Goal: Information Seeking & Learning: Learn about a topic

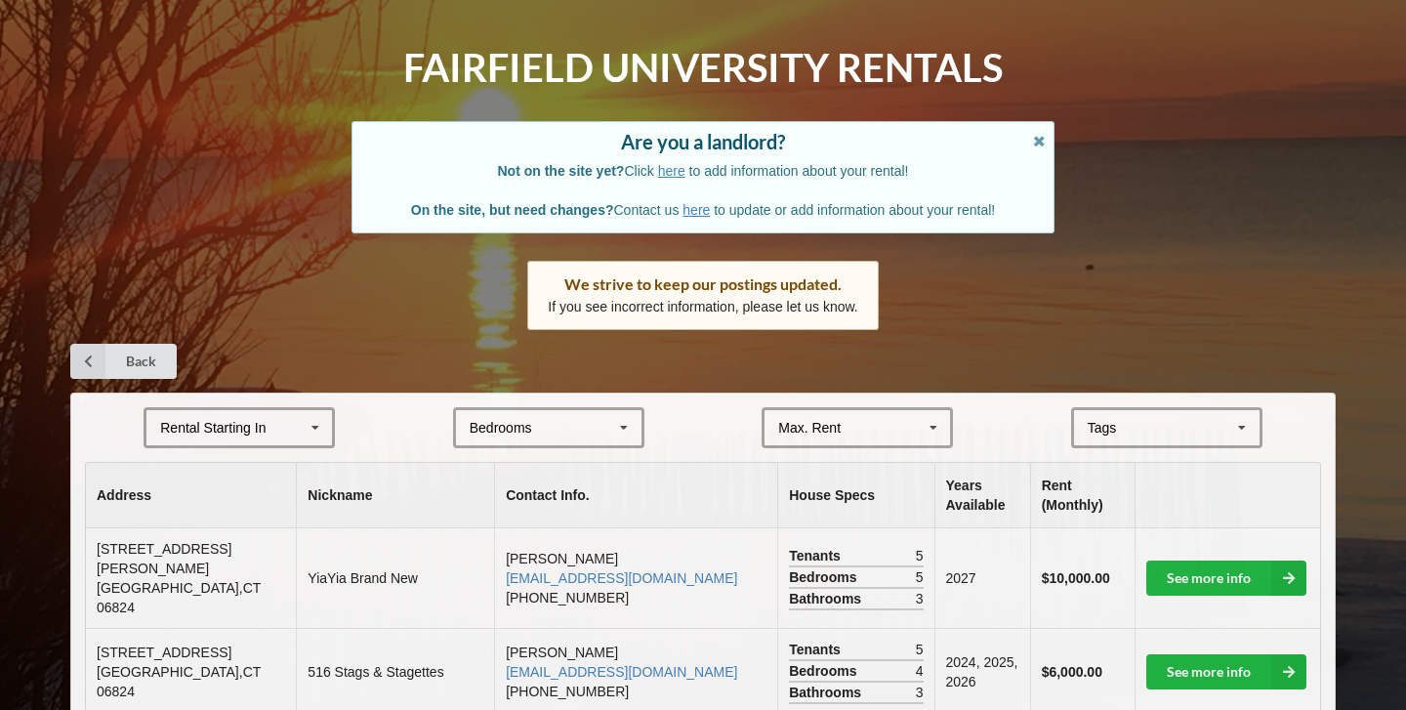
scroll to position [61, 0]
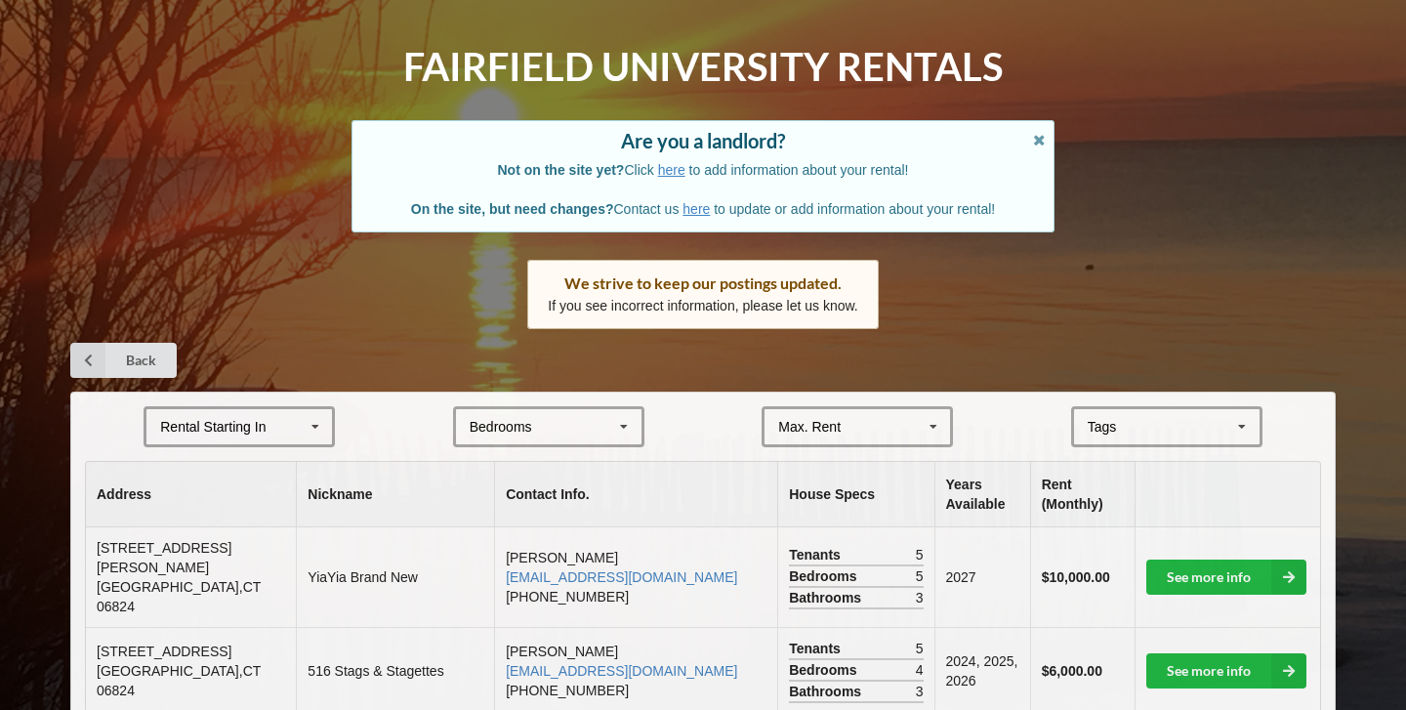
click at [527, 424] on div "Bedrooms" at bounding box center [501, 427] width 63 height 14
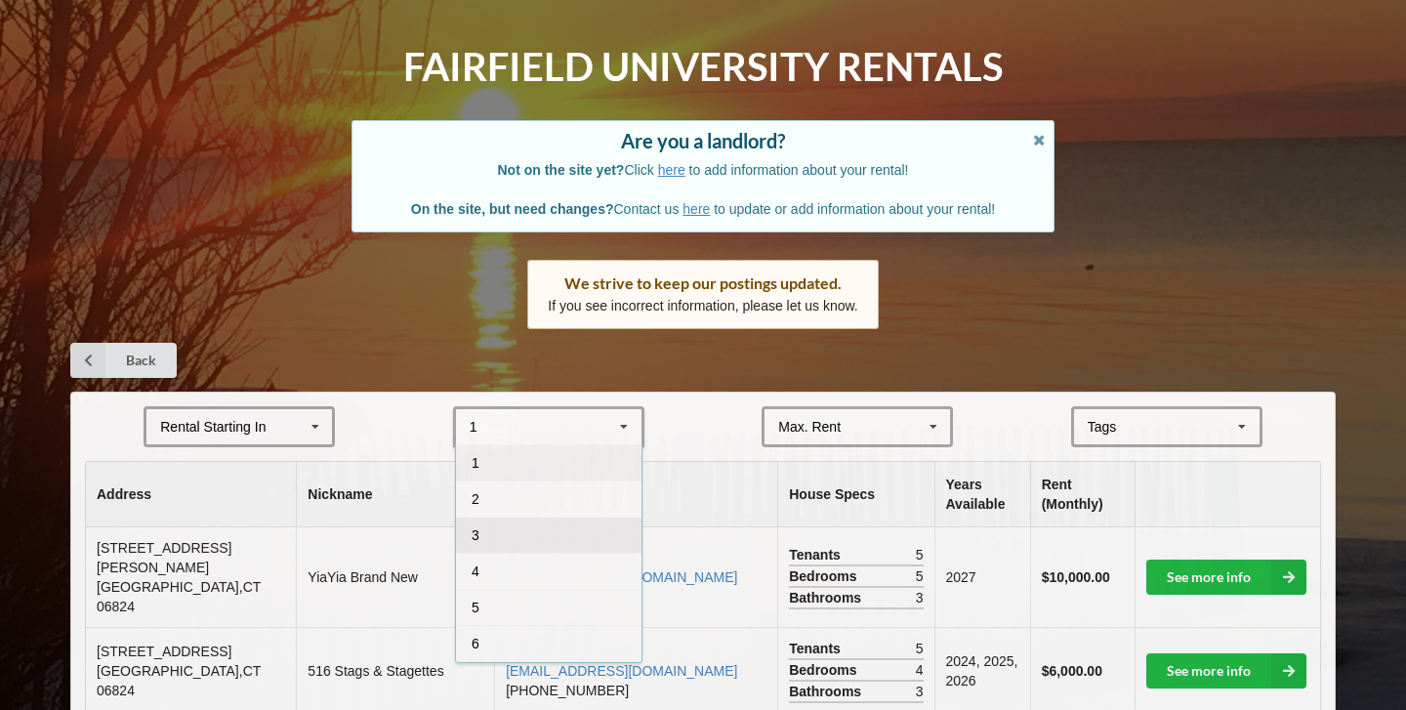
click at [514, 527] on div "3" at bounding box center [549, 535] width 186 height 36
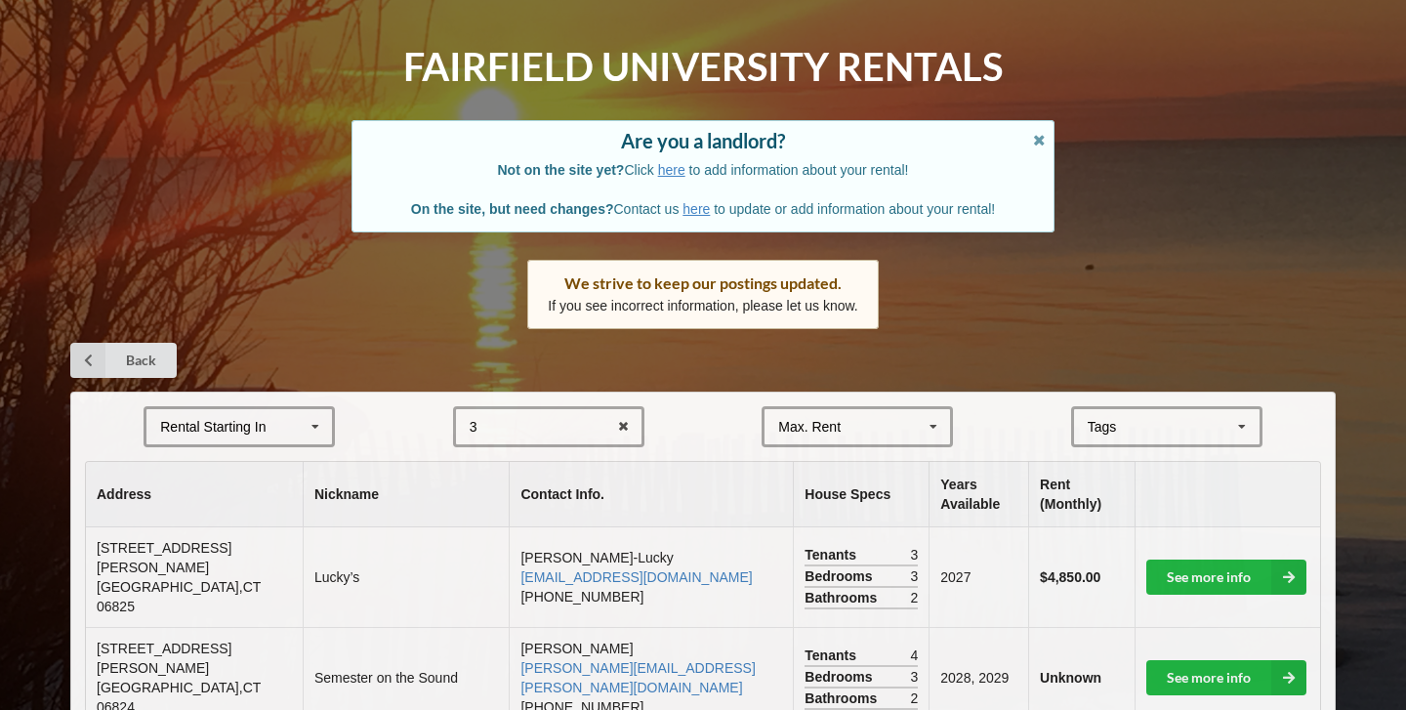
click at [257, 423] on div "Rental Starting In" at bounding box center [212, 427] width 105 height 14
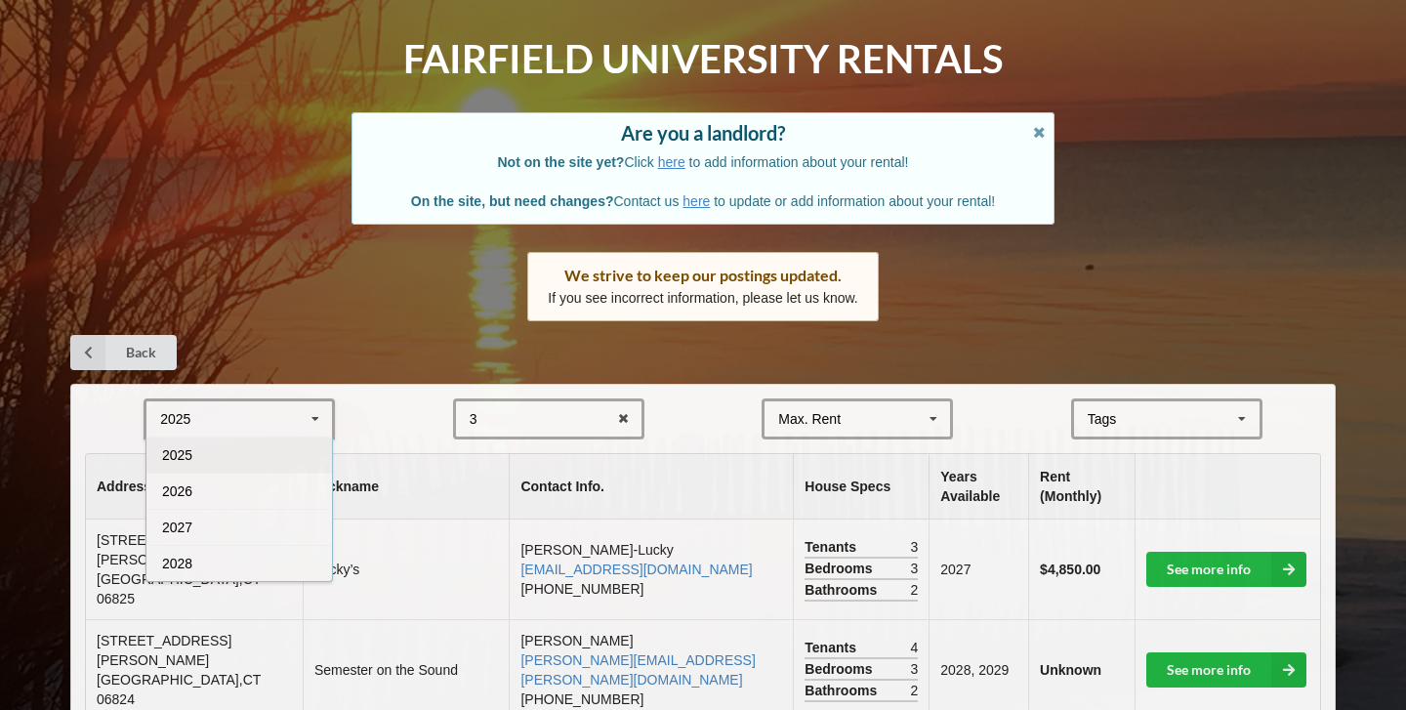
click at [365, 419] on form "2025 2025 2026 2027 2028 3 1 2 3 4 5 6 7 8 Max. Rent $4,000 $5,000 $6,000 $7,00…" at bounding box center [703, 418] width 1236 height 41
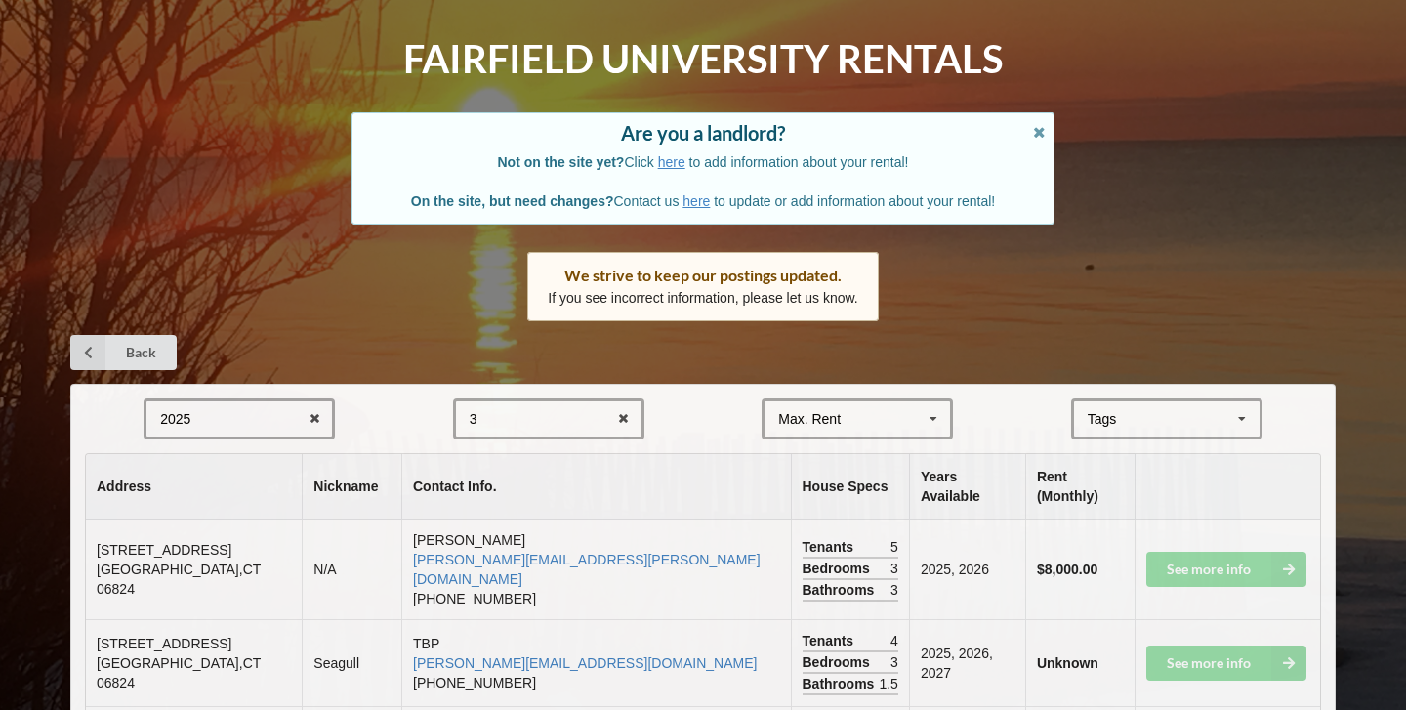
click at [1125, 420] on div "Tags" at bounding box center [1114, 419] width 63 height 22
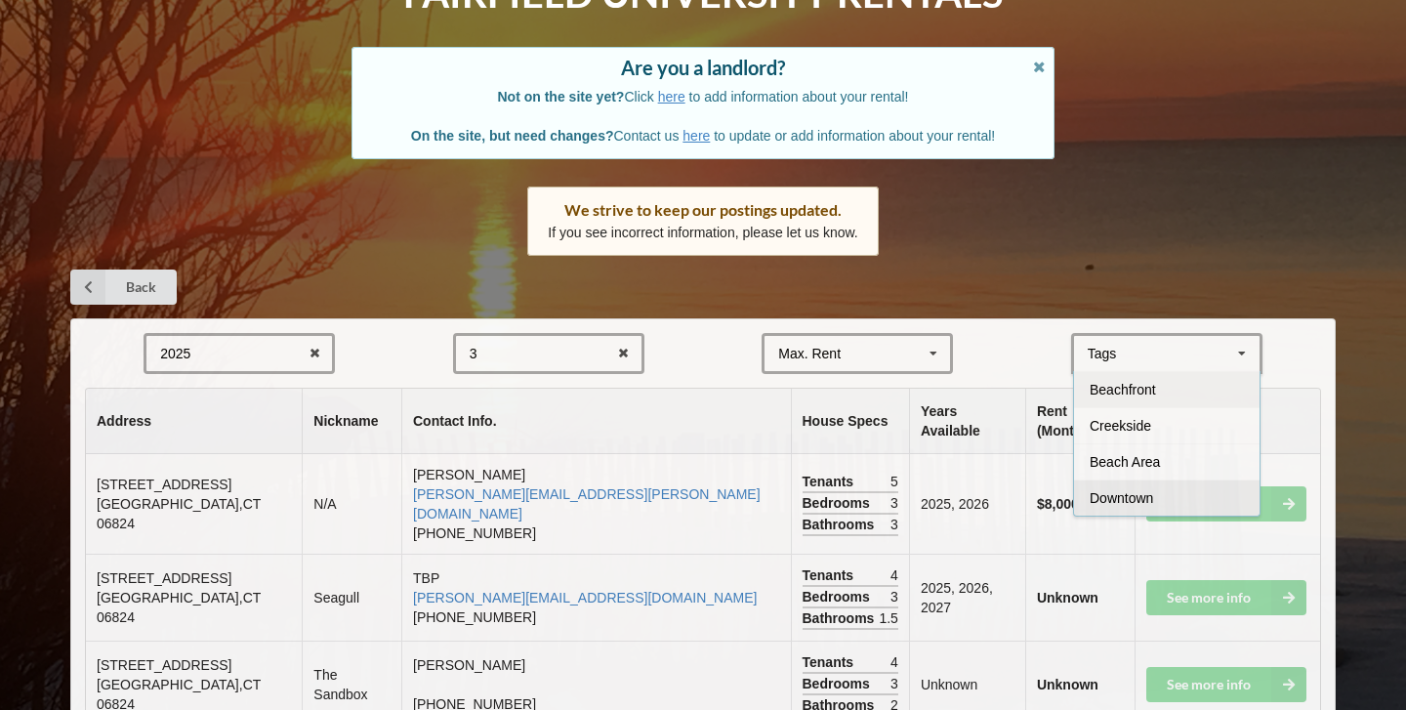
scroll to position [115, 0]
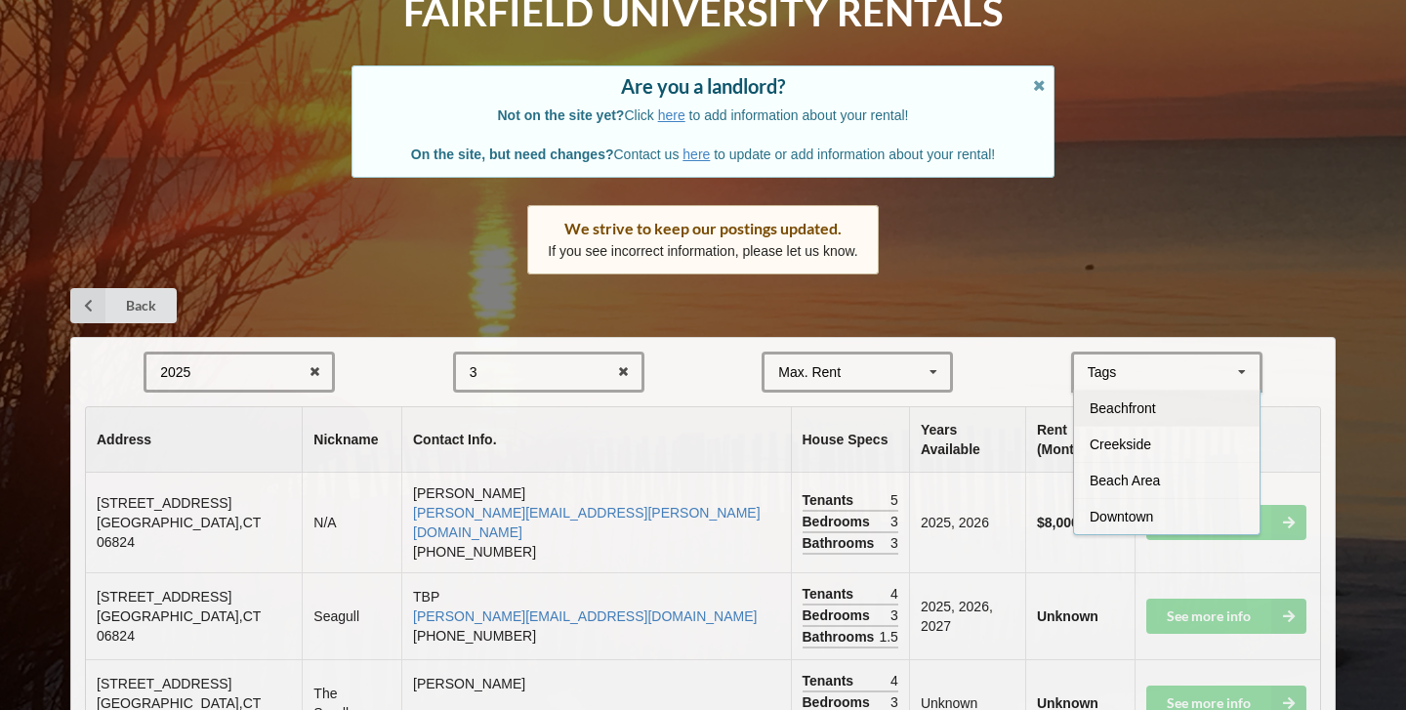
click at [1121, 408] on span "Beachfront" at bounding box center [1123, 408] width 66 height 16
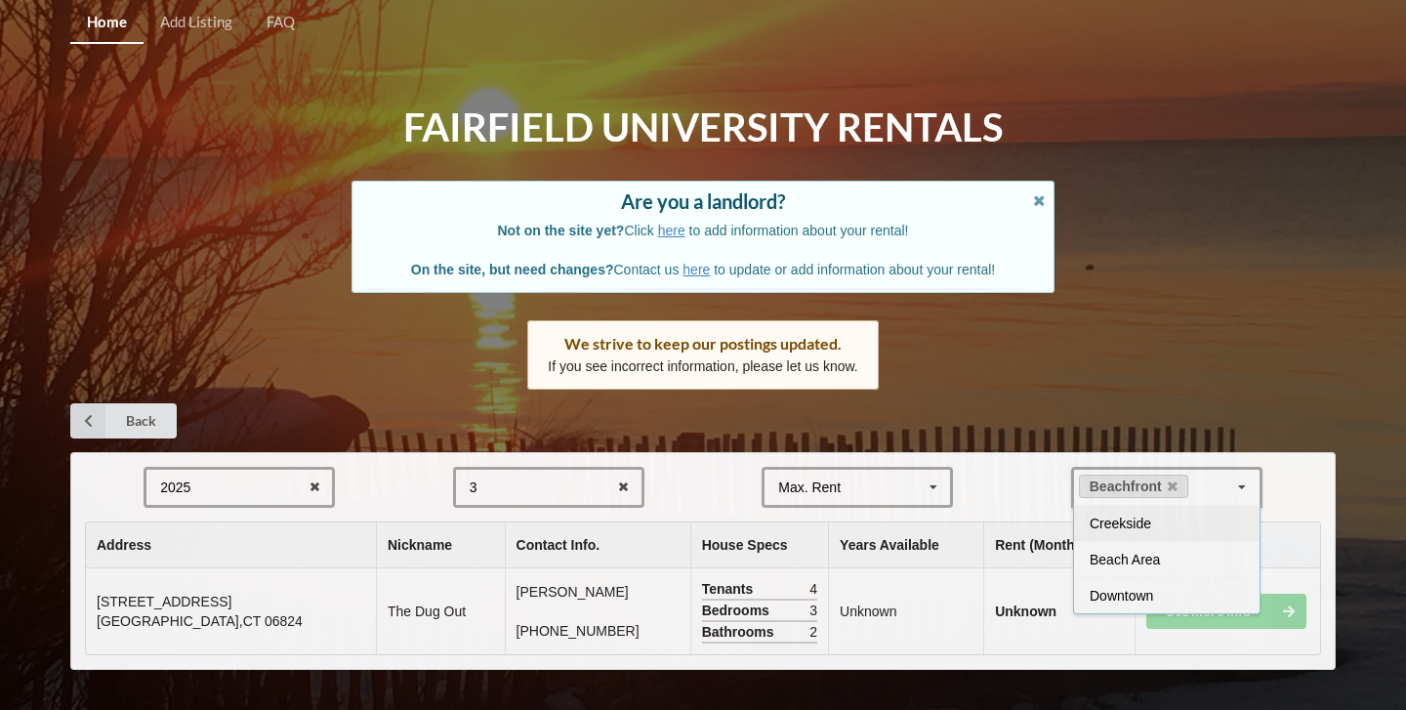
scroll to position [0, 0]
click at [1131, 518] on span "Creekside" at bounding box center [1121, 524] width 62 height 16
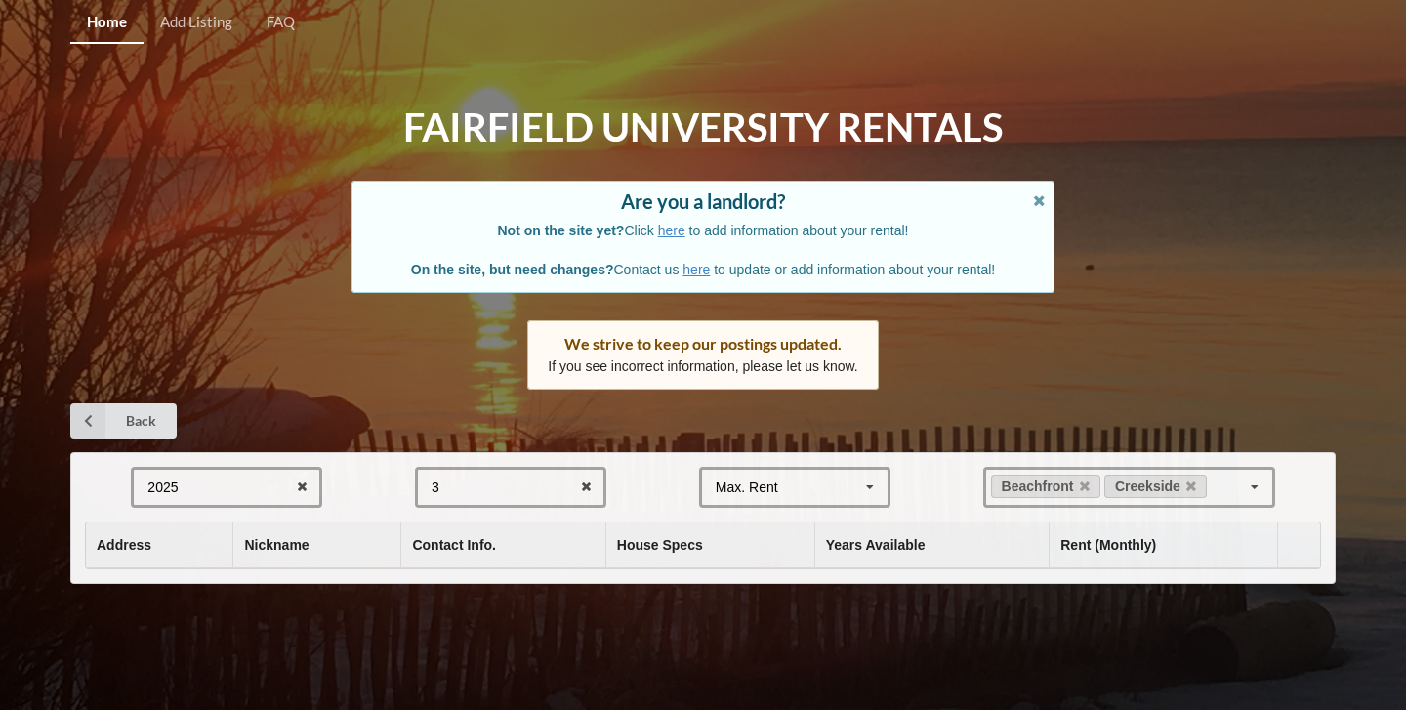
click at [1109, 408] on div "Back" at bounding box center [703, 420] width 1266 height 35
click at [232, 492] on div "2025 2025 2026 2027 2028" at bounding box center [226, 487] width 191 height 41
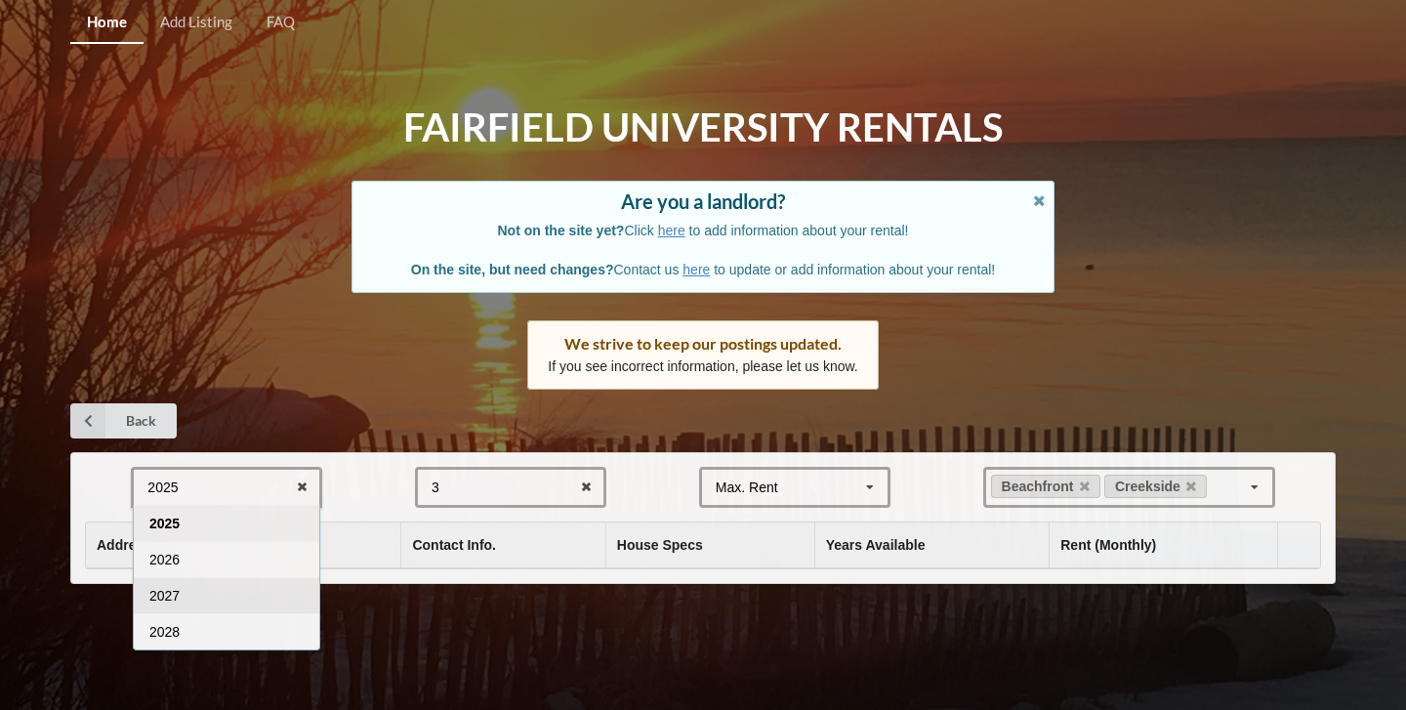
click at [179, 602] on div "2027" at bounding box center [227, 595] width 186 height 36
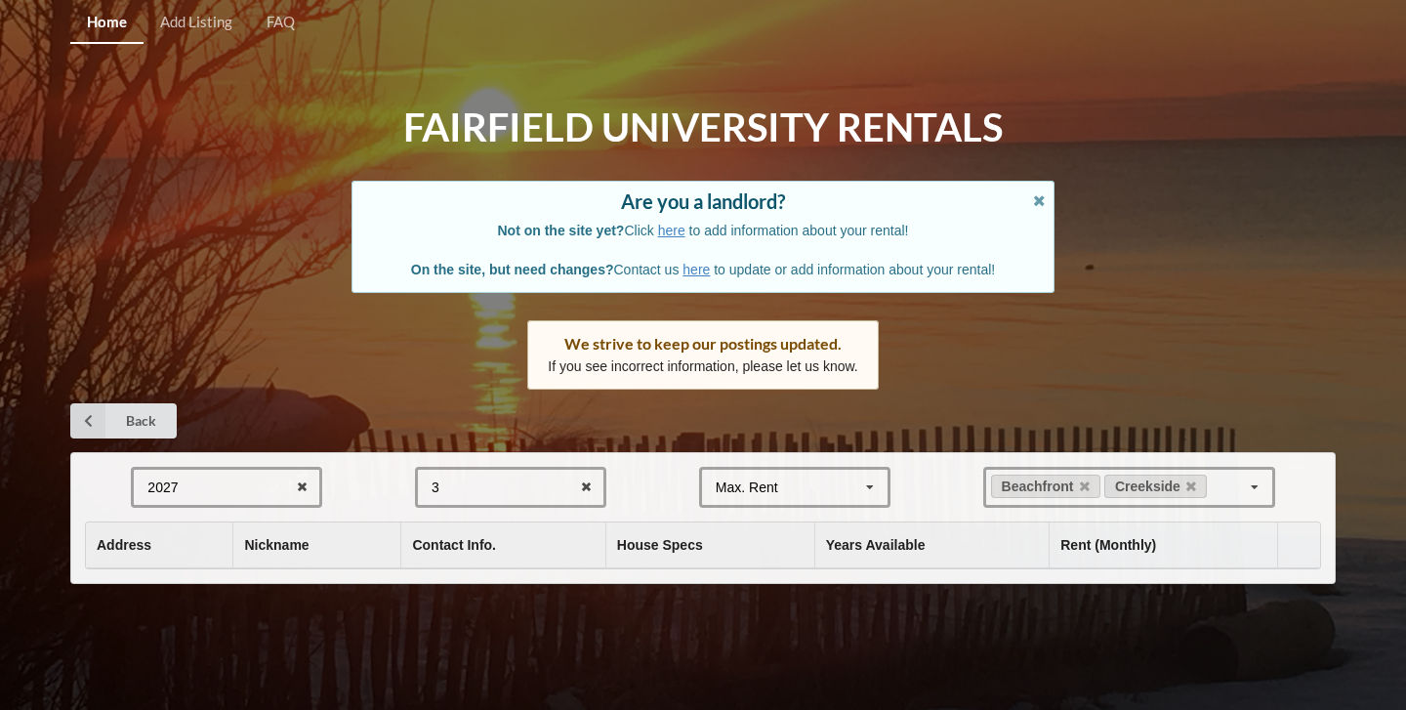
click at [210, 486] on div "2027 2025 2026 2027 2028" at bounding box center [226, 487] width 191 height 41
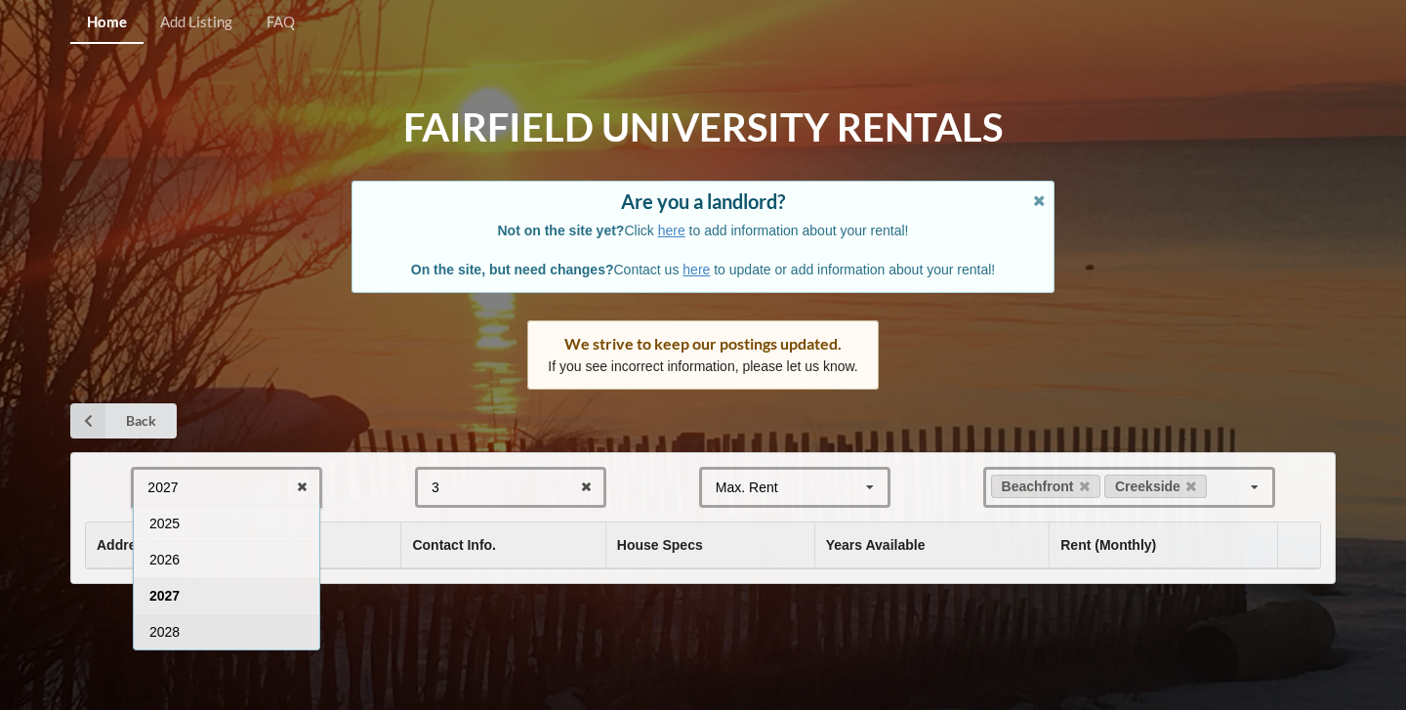
click at [186, 615] on div "2028" at bounding box center [227, 631] width 186 height 36
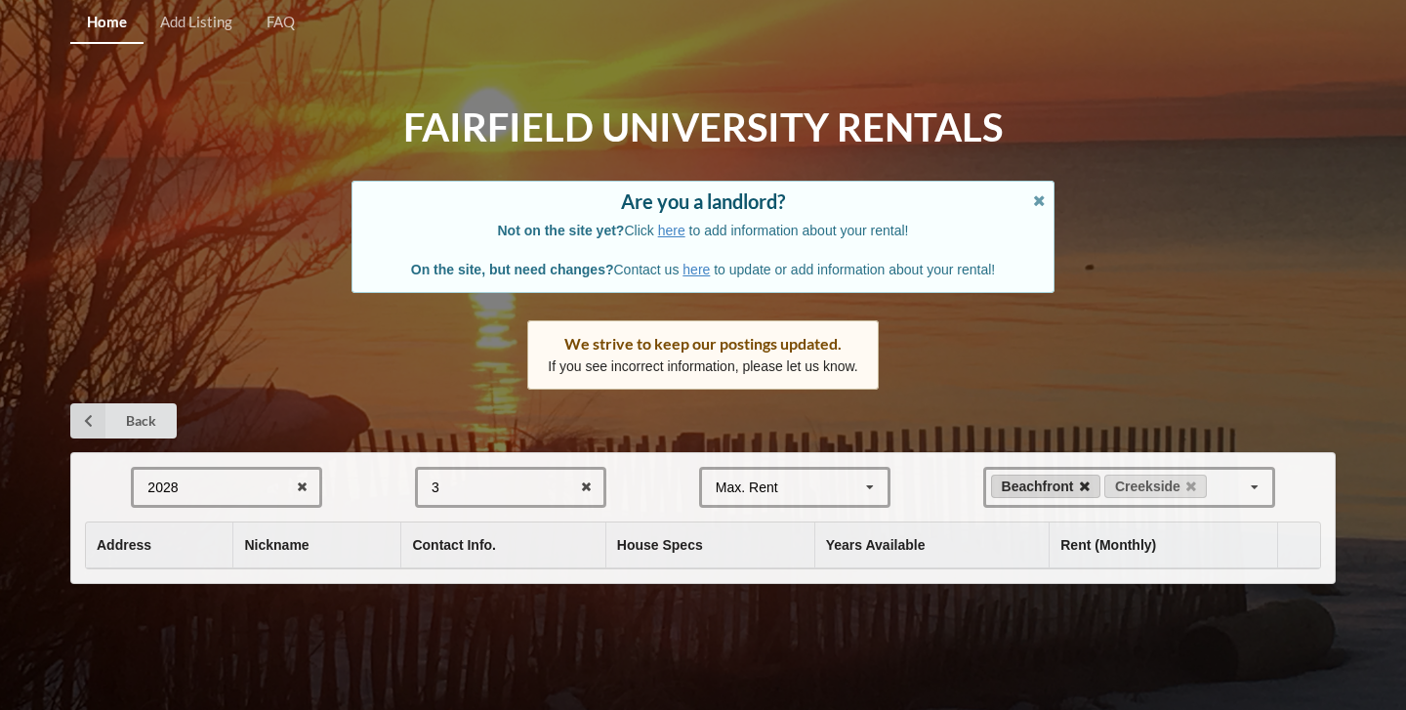
click at [1085, 482] on icon at bounding box center [1085, 487] width 10 height 13
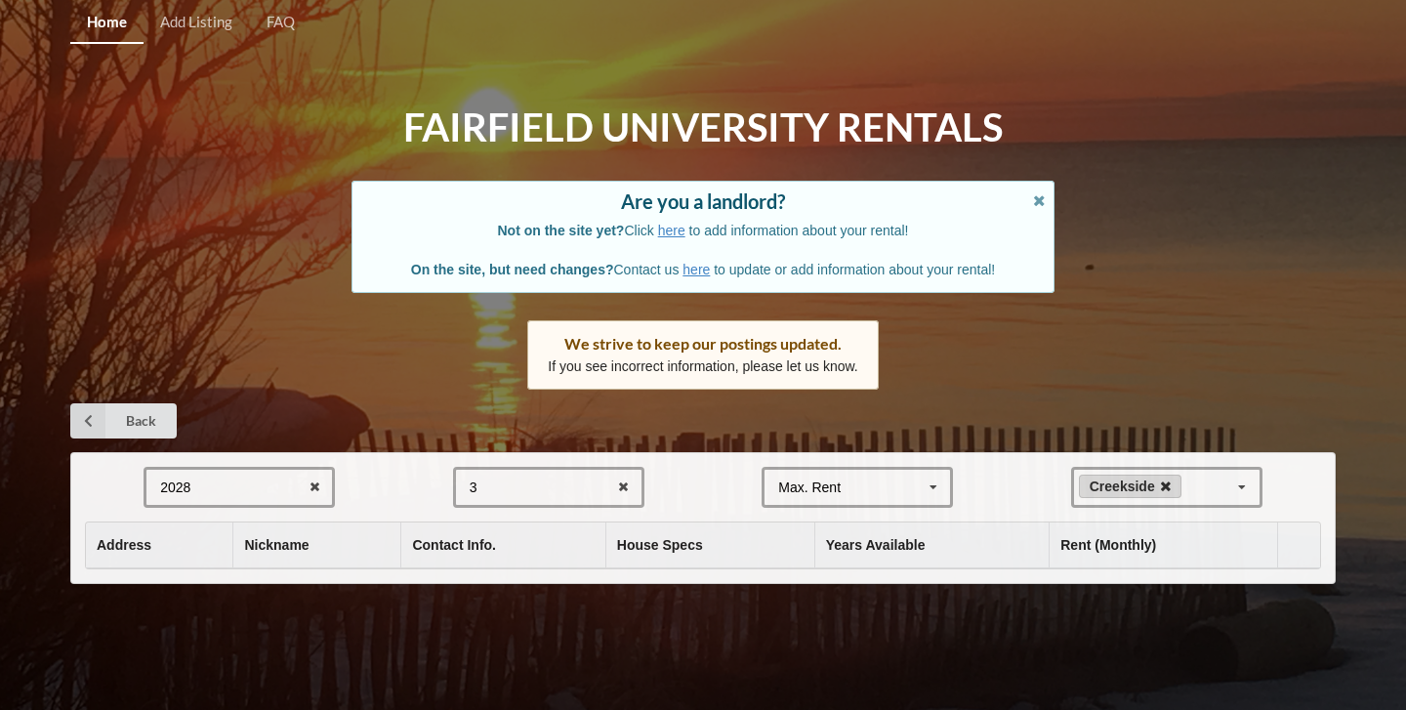
click at [1164, 481] on icon at bounding box center [1166, 487] width 10 height 13
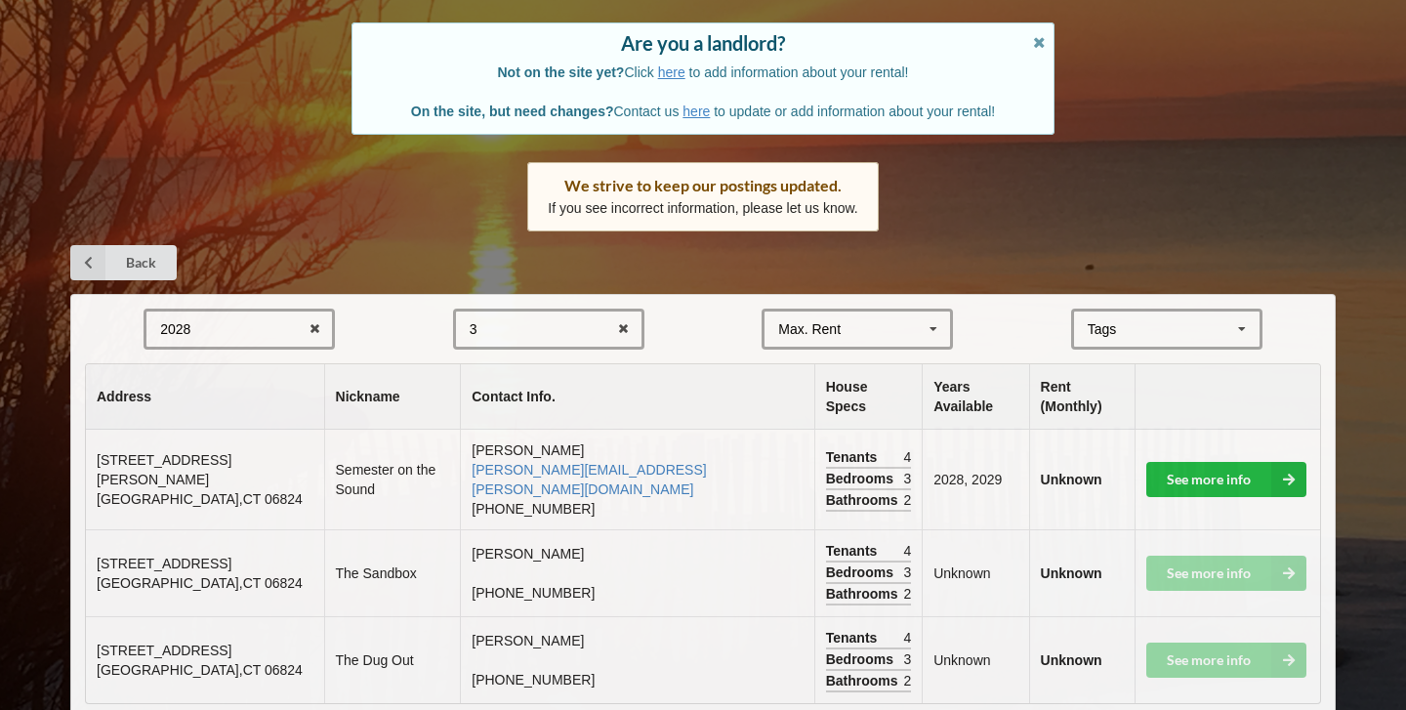
scroll to position [157, 0]
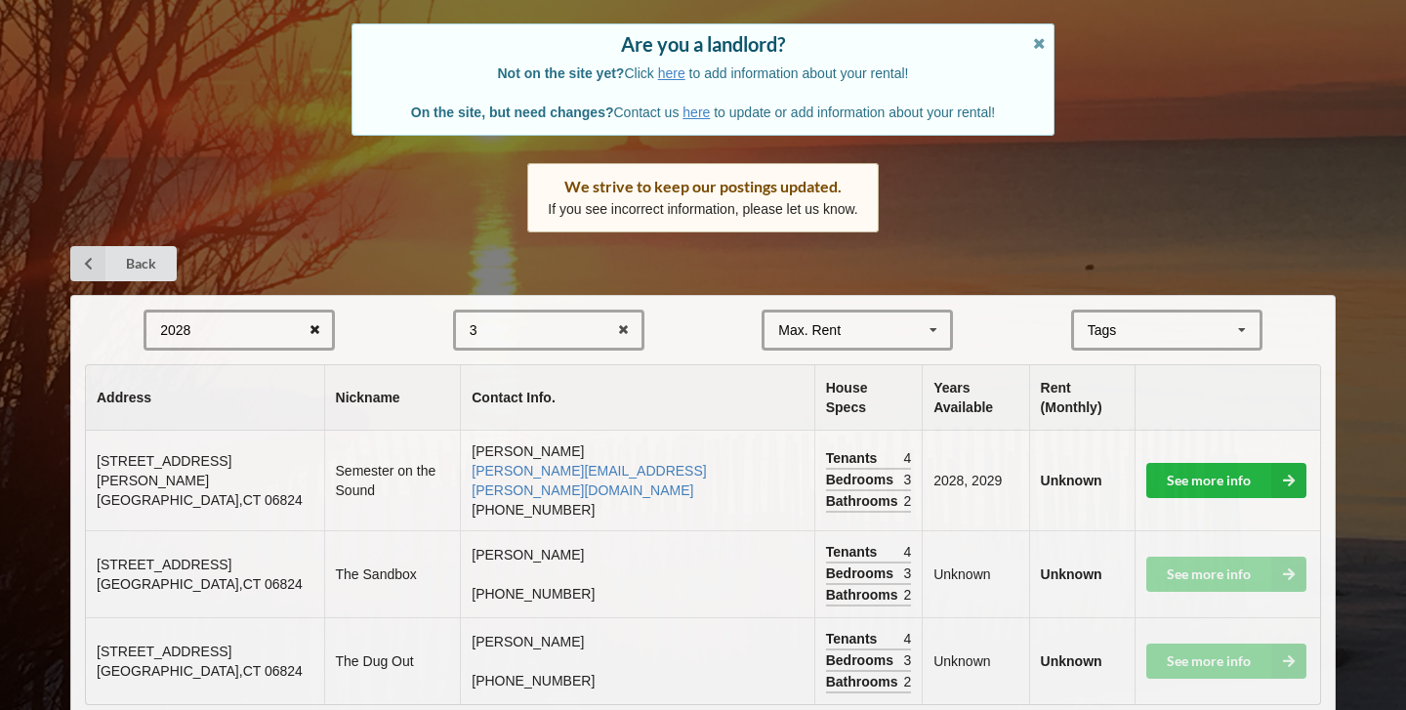
click at [317, 322] on icon at bounding box center [315, 331] width 30 height 36
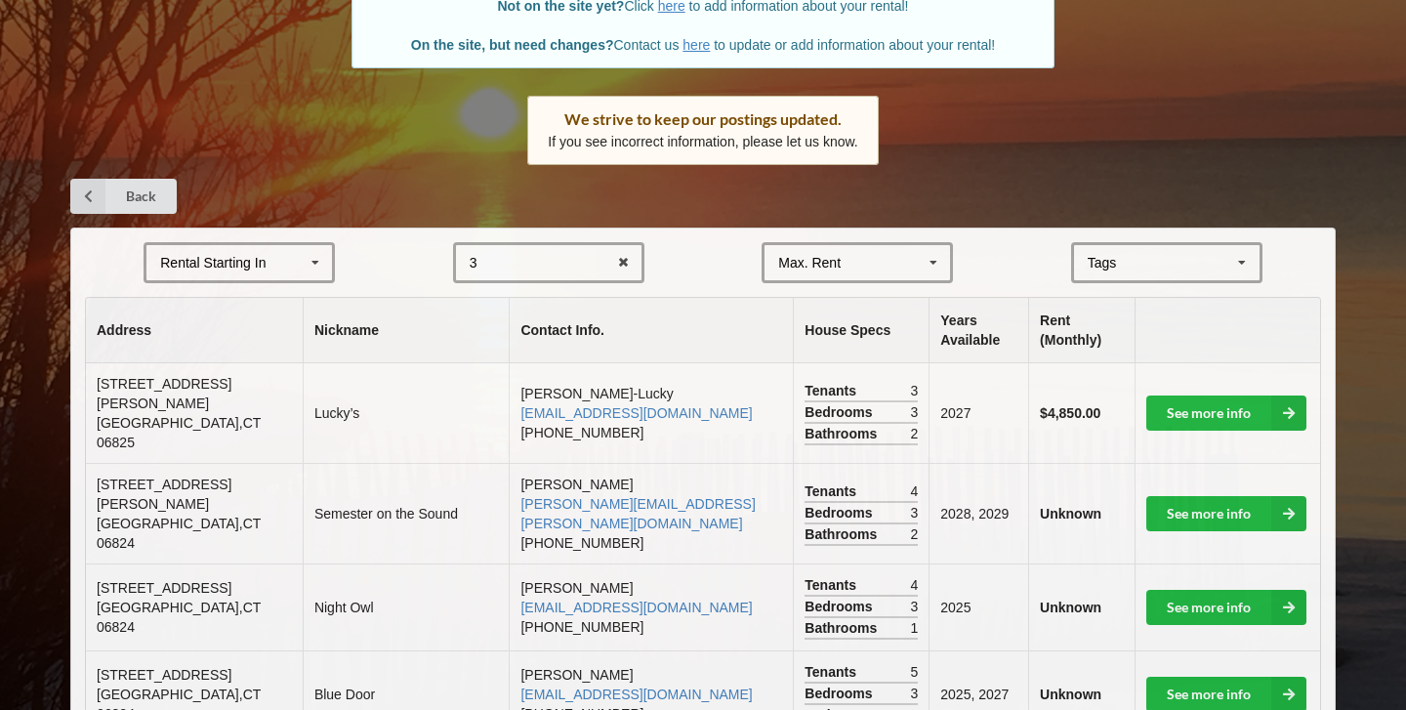
scroll to position [242, 0]
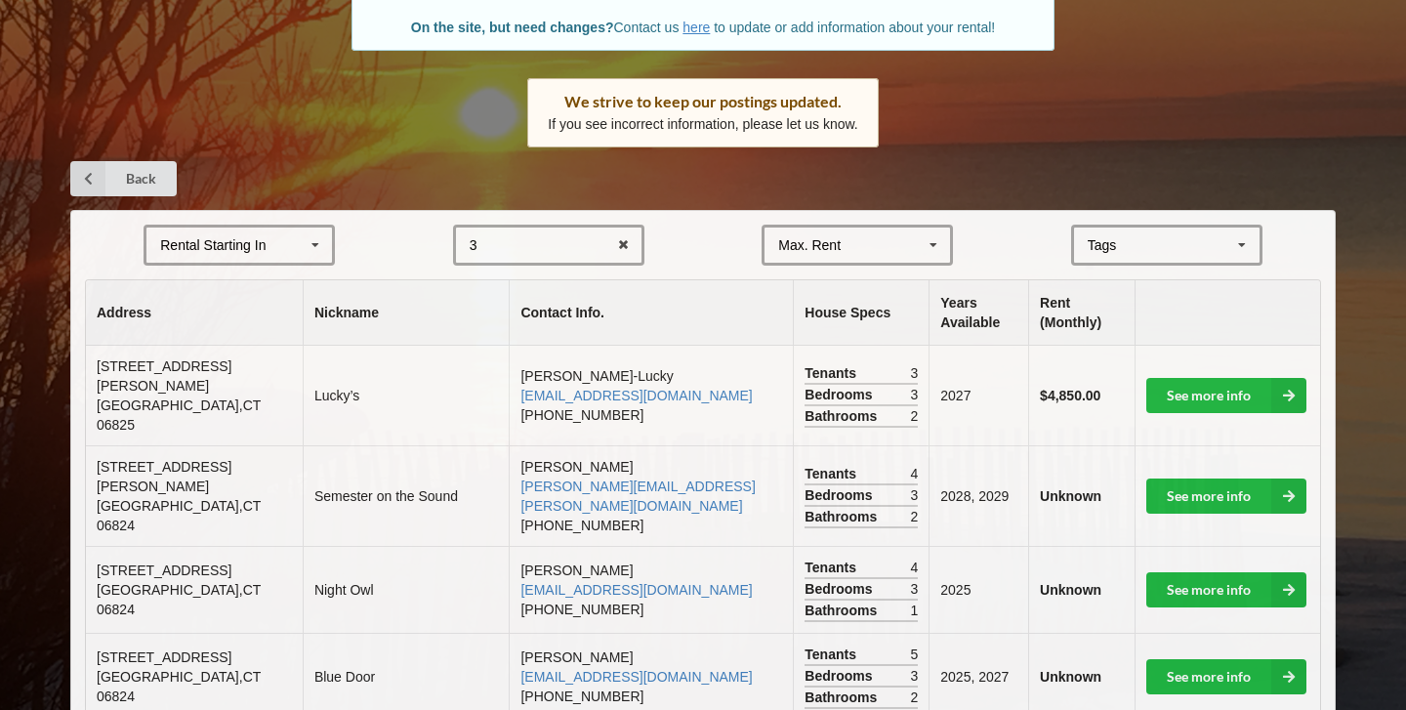
click at [1133, 242] on div "Tags" at bounding box center [1114, 245] width 63 height 22
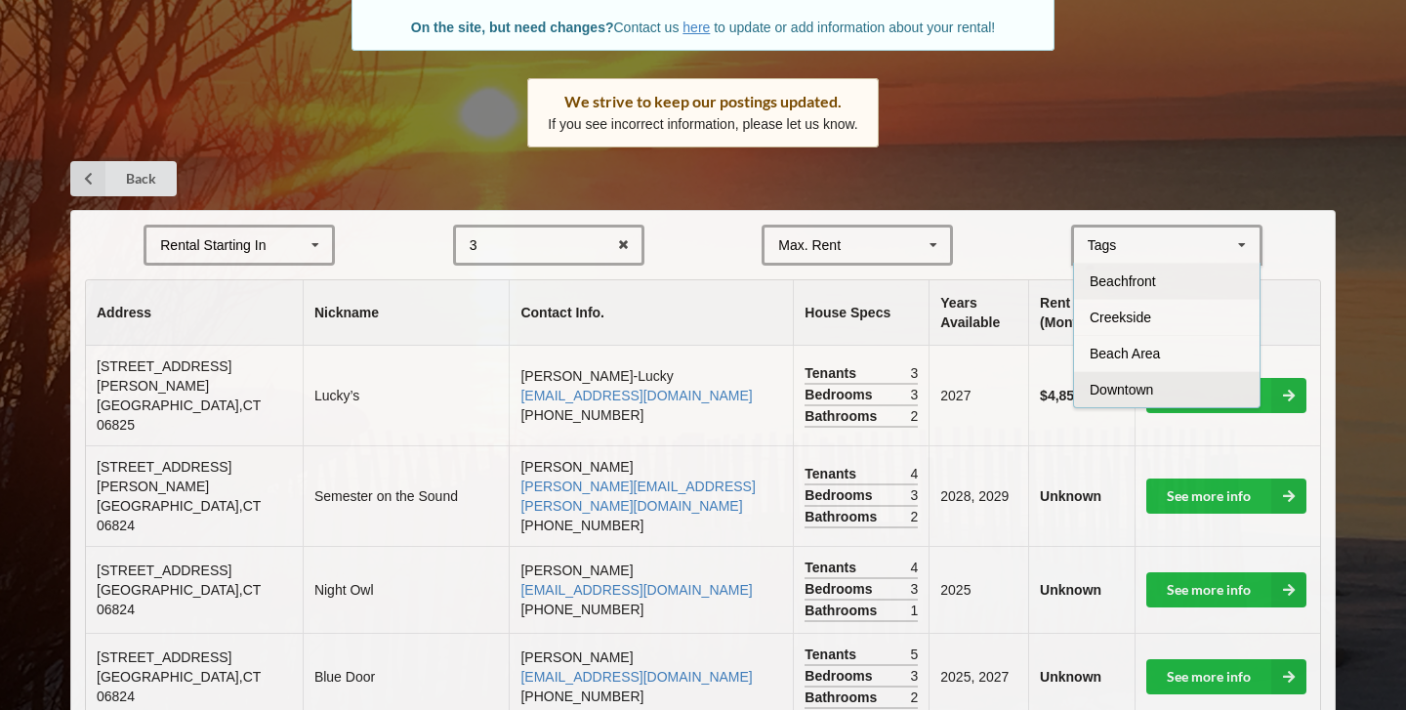
click at [1104, 349] on span "Beach Area" at bounding box center [1125, 354] width 70 height 16
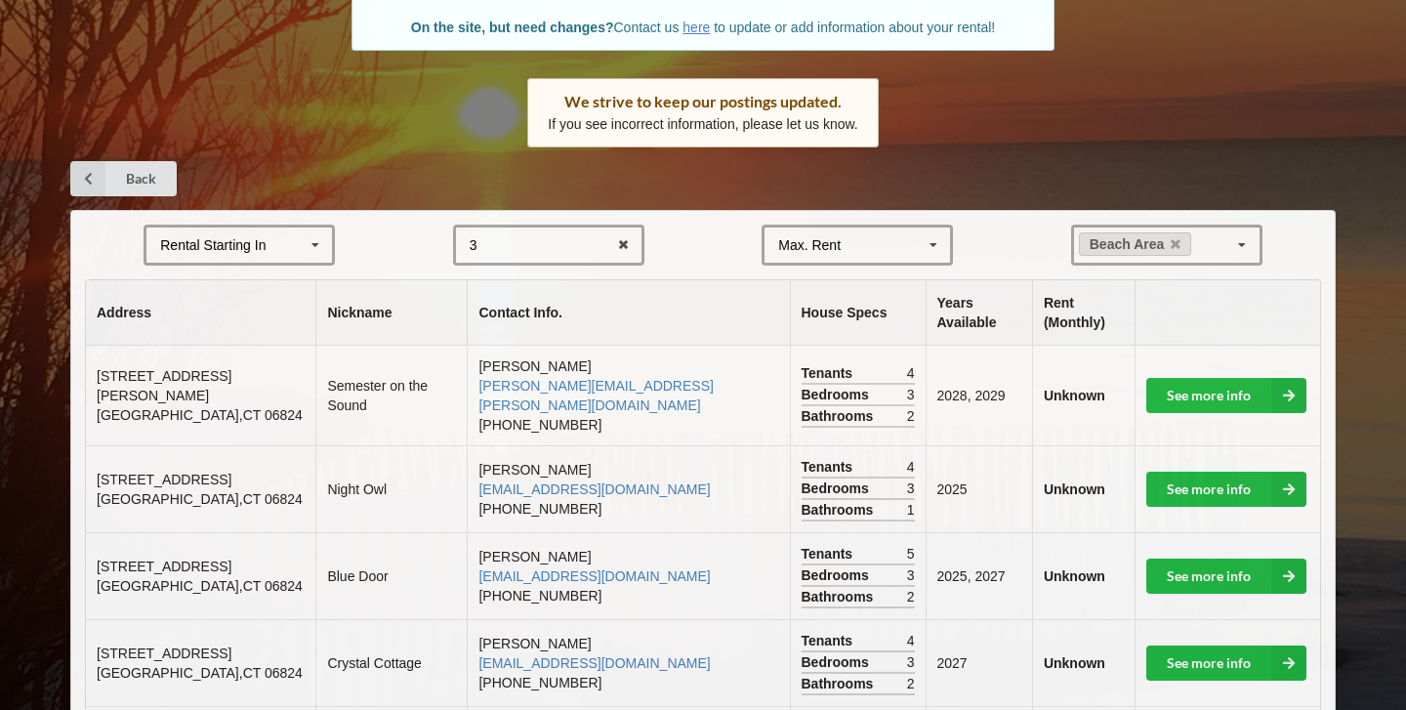
click at [1020, 247] on form "Rental Starting In [DATE] 2026 2027 2028 3 1 2 3 4 5 6 7 8 Max. Rent $4,000 $5,…" at bounding box center [703, 245] width 1236 height 41
click at [627, 238] on icon at bounding box center [623, 246] width 30 height 36
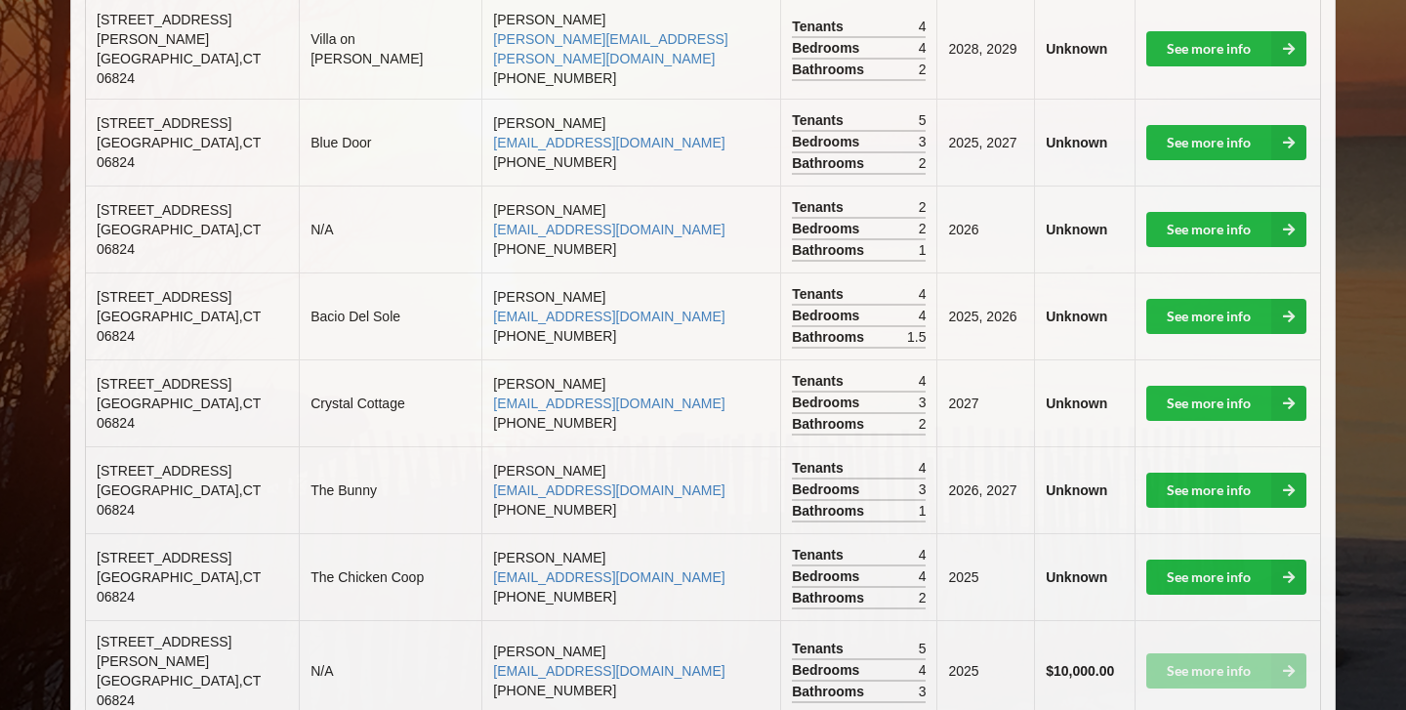
scroll to position [865, 0]
